Goal: Information Seeking & Learning: Learn about a topic

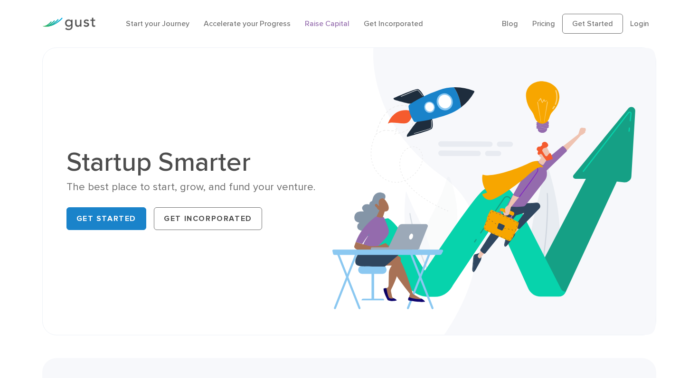
click at [322, 21] on link "Raise Capital" at bounding box center [327, 23] width 45 height 9
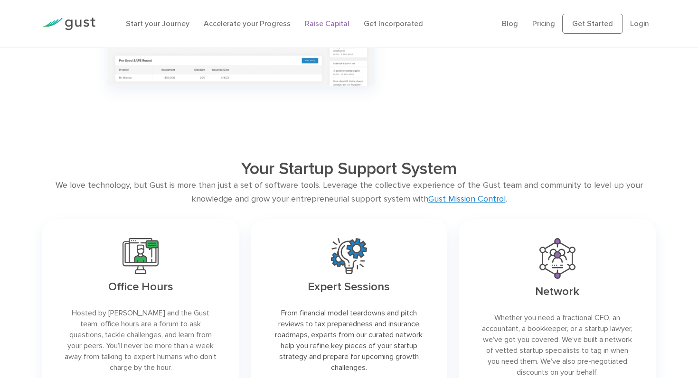
scroll to position [1223, 0]
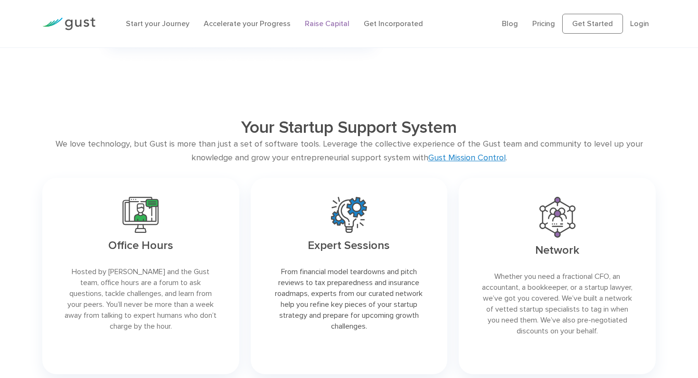
click at [541, 19] on li "Pricing" at bounding box center [543, 23] width 23 height 11
click at [543, 26] on link "Pricing" at bounding box center [543, 23] width 23 height 9
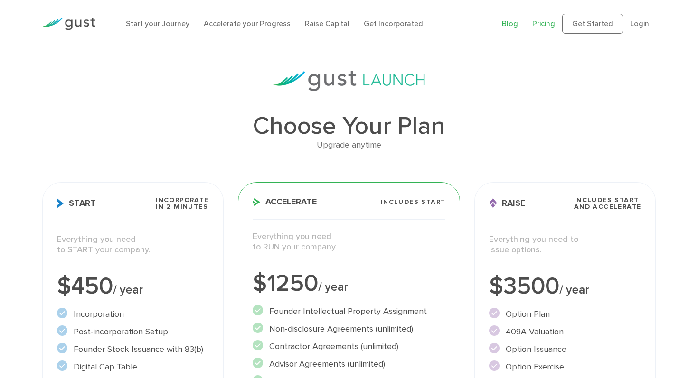
click at [518, 26] on link "Blog" at bounding box center [510, 23] width 16 height 9
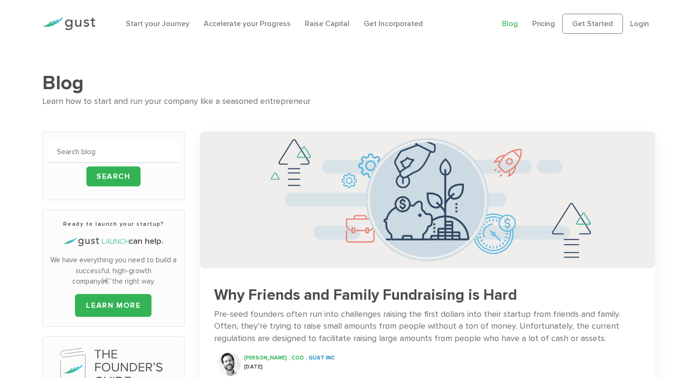
click at [76, 23] on img at bounding box center [68, 24] width 53 height 13
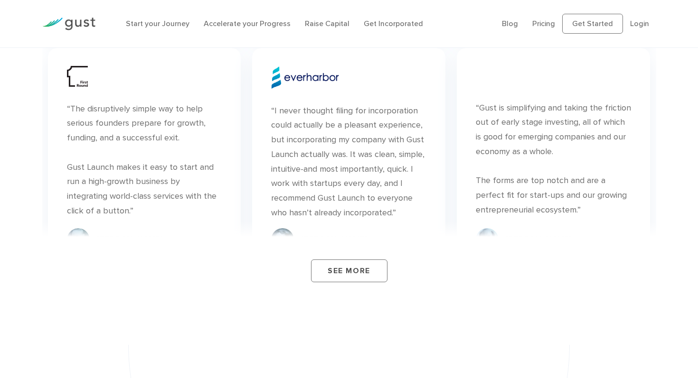
scroll to position [3329, 0]
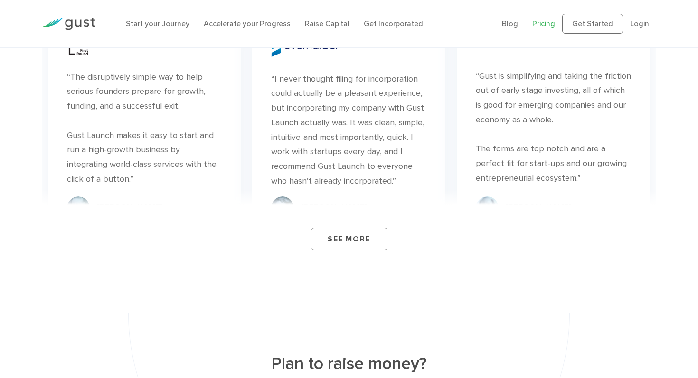
click at [545, 24] on link "Pricing" at bounding box center [543, 23] width 23 height 9
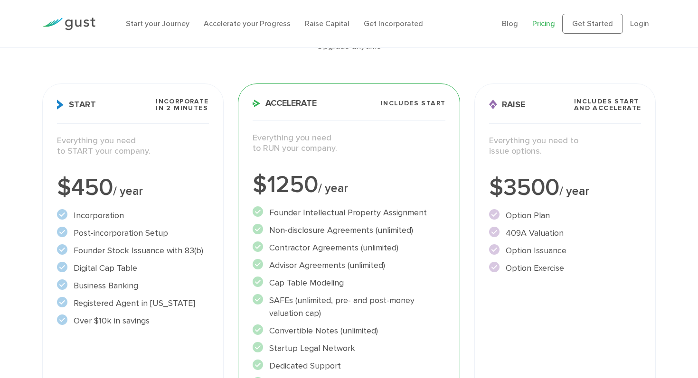
scroll to position [99, 0]
click at [75, 25] on img at bounding box center [68, 24] width 53 height 13
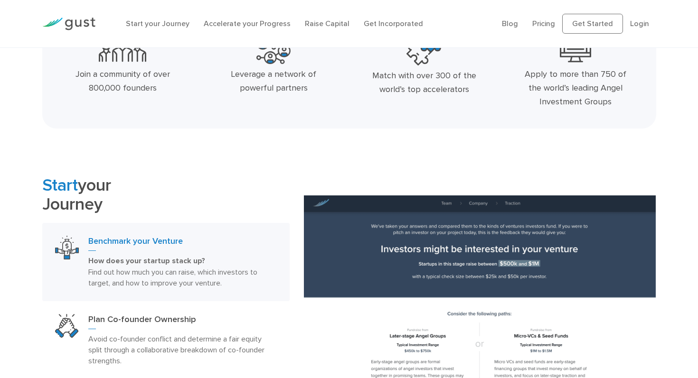
scroll to position [319, 0]
